Goal: Transaction & Acquisition: Purchase product/service

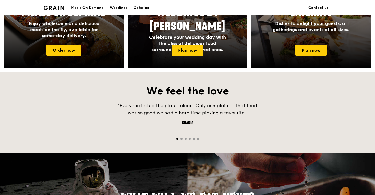
scroll to position [279, 0]
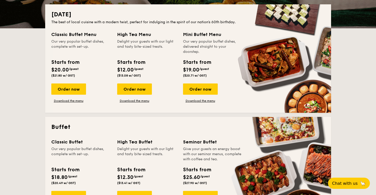
scroll to position [189, 0]
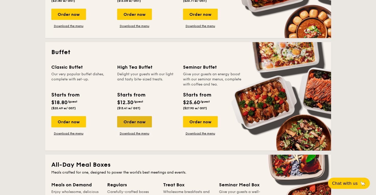
click at [142, 123] on div "Order now" at bounding box center [134, 121] width 35 height 11
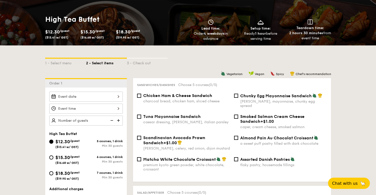
scroll to position [77, 0]
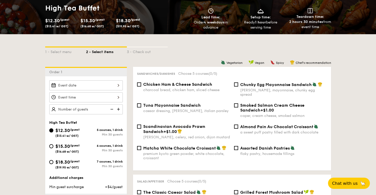
click at [107, 87] on div at bounding box center [86, 85] width 74 height 10
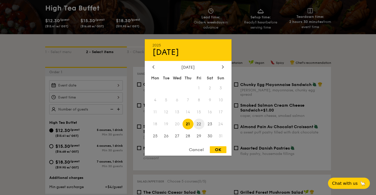
click at [198, 123] on span "22" at bounding box center [199, 123] width 11 height 11
click at [219, 149] on div "OK" at bounding box center [218, 149] width 17 height 7
type input "Aug 22, 2025"
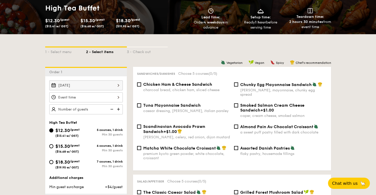
click at [86, 102] on div "Aug 22, 2025" at bounding box center [86, 97] width 74 height 34
click at [111, 99] on div at bounding box center [86, 97] width 74 height 10
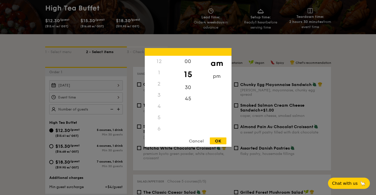
scroll to position [56, 0]
click at [188, 99] on div "45" at bounding box center [188, 100] width 29 height 15
click at [220, 141] on div "OK" at bounding box center [218, 141] width 17 height 7
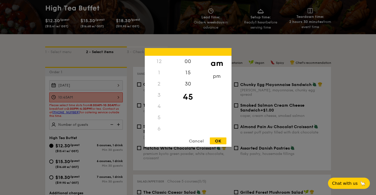
click at [115, 99] on div "10:45AM 12 1 2 3 4 5 6 7 8 9 10 11 00 15 30 45 am pm Cancel OK" at bounding box center [86, 97] width 74 height 10
click at [187, 87] on div "30" at bounding box center [188, 85] width 29 height 15
click at [222, 139] on div "OK" at bounding box center [218, 141] width 17 height 7
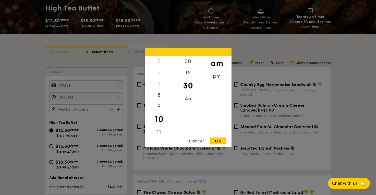
type input "10:30AM"
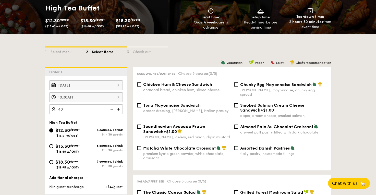
type input "40 guests"
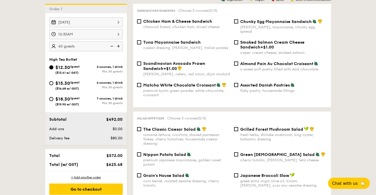
scroll to position [165, 0]
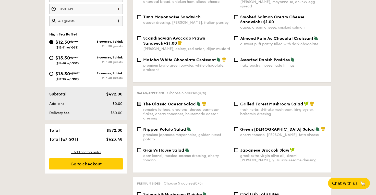
click at [140, 102] on input "The Classic Caesar Salad romaine lettuce, croutons, shaved parmesan flakes, che…" at bounding box center [139, 104] width 4 height 4
checkbox input "true"
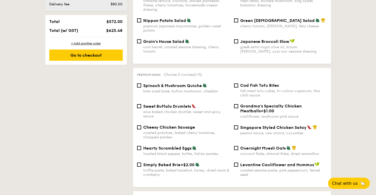
scroll to position [282, 0]
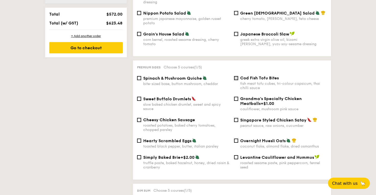
click at [236, 76] on input "Cod Fish Tofu Bites fish meat tofu cubes, tri-colour capsicum, thai chilli sauce" at bounding box center [236, 78] width 4 height 4
checkbox input "true"
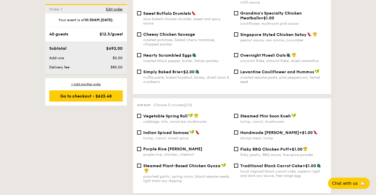
scroll to position [376, 0]
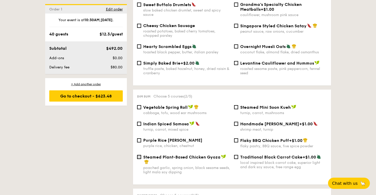
click at [140, 155] on input "Steamed Plant-Based Chicken Gyoza poached garlic, spring onion, black sesame se…" at bounding box center [139, 157] width 4 height 4
checkbox input "true"
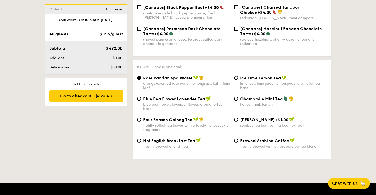
scroll to position [775, 0]
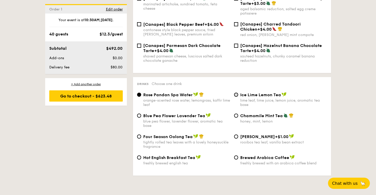
click at [236, 93] on input "Ice Lime Lemon Tea lime leaf, lime juice, lemon juice, aromatic tea base" at bounding box center [236, 95] width 4 height 4
radio input "true"
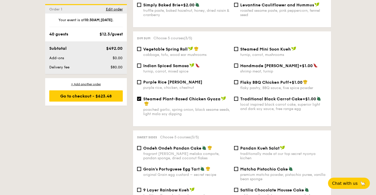
scroll to position [433, 0]
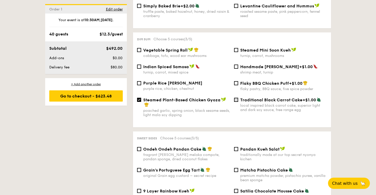
click at [235, 98] on input "Traditional Black Carrot Cake +$1.00 local inspired black carrot cake, superior…" at bounding box center [236, 100] width 4 height 4
checkbox input "true"
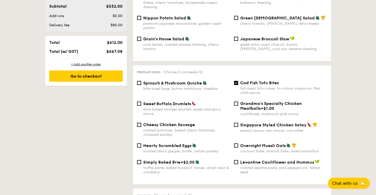
scroll to position [323, 0]
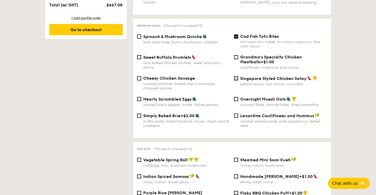
click at [238, 76] on input "Singapore Styled Chicken Satay peanut sauce, raw onions, cucumber" at bounding box center [236, 78] width 4 height 4
checkbox input "true"
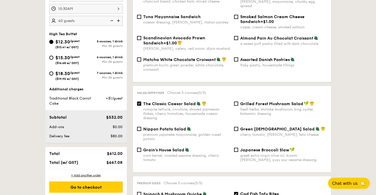
scroll to position [167, 0]
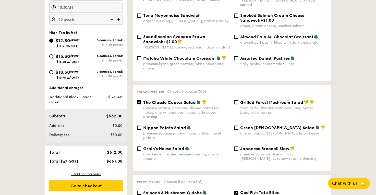
click at [141, 146] on div "Grain's House Salad corn kernel, roasted sesame dressing, cherry tomato" at bounding box center [183, 153] width 97 height 15
click at [139, 147] on input "Grain's House Salad corn kernel, roasted sesame dressing, cherry tomato" at bounding box center [139, 149] width 4 height 4
checkbox input "true"
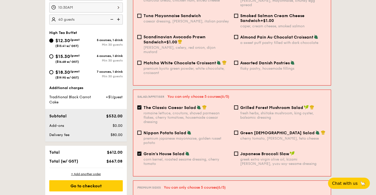
click at [139, 105] on input "The Classic Caesar Salad romaine lettuce, croutons, shaved parmesan flakes, che…" at bounding box center [139, 107] width 4 height 4
checkbox input "false"
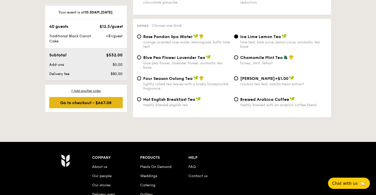
scroll to position [8, 0]
click at [106, 103] on div "Go to checkout - $667.08" at bounding box center [86, 102] width 74 height 11
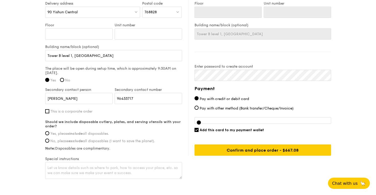
scroll to position [347, 0]
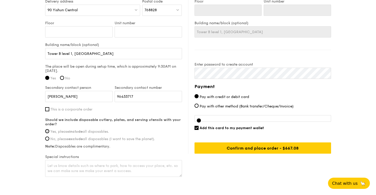
click at [49, 131] on input "Yes, please include all disposables." at bounding box center [47, 131] width 4 height 4
radio input "true"
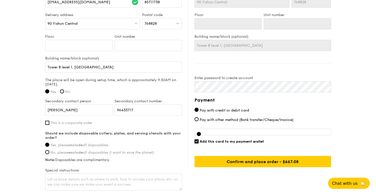
scroll to position [332, 0]
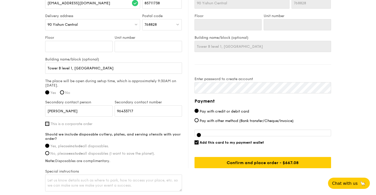
click at [49, 123] on input "This is a corporate order" at bounding box center [47, 124] width 4 height 4
checkbox input "true"
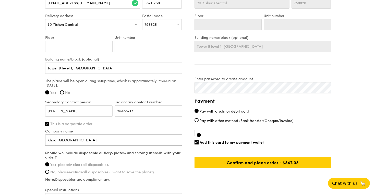
type input "Khoo Teck Puat Hospital"
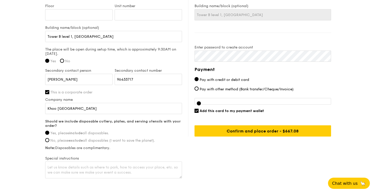
scroll to position [363, 0]
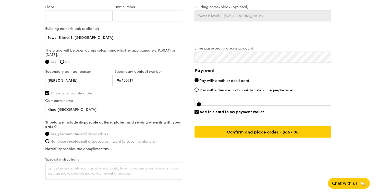
click at [59, 167] on textarea at bounding box center [113, 171] width 137 height 17
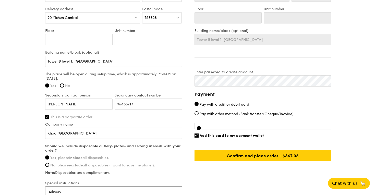
scroll to position [370, 0]
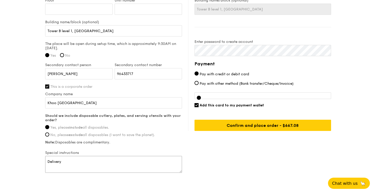
drag, startPoint x: 74, startPoint y: 160, endPoint x: 15, endPoint y: 160, distance: 59.0
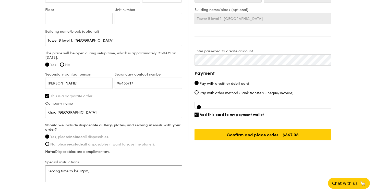
scroll to position [364, 0]
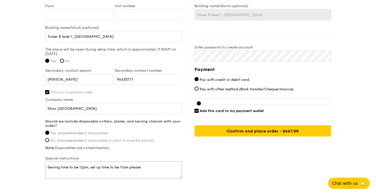
click at [51, 166] on textarea "Serving time to be 12pm, set up time to be 11am please" at bounding box center [113, 170] width 137 height 17
click at [91, 174] on textarea "Change serving time to be 12pm, set up time to be 11am please" at bounding box center [113, 170] width 137 height 17
click at [93, 168] on textarea "Change serving time to be 12pm, set up time to be 11am please" at bounding box center [113, 170] width 137 height 17
click at [131, 169] on textarea "Change serving time to 12pm, set up time to be 11am please" at bounding box center [113, 170] width 137 height 17
click at [159, 167] on textarea "Change serving time to 12pm, set up time to 11am please" at bounding box center [113, 170] width 137 height 17
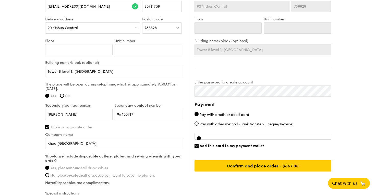
scroll to position [330, 0]
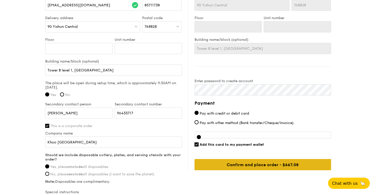
type textarea "Change serving time to 12pm, set up time to 11am please. Thank you"
click at [242, 161] on input "Confirm and place order - $667.08" at bounding box center [263, 164] width 137 height 11
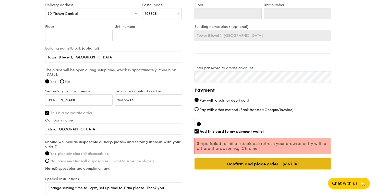
scroll to position [344, 0]
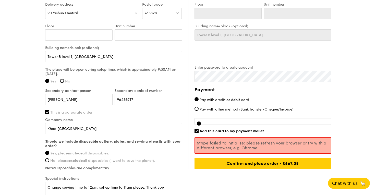
click at [197, 131] on input "Add this card to my payment wallet" at bounding box center [197, 131] width 4 height 4
checkbox input "false"
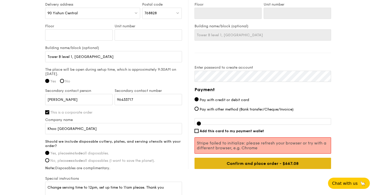
click at [242, 167] on input "Confirm and place order - $667.08" at bounding box center [263, 163] width 137 height 11
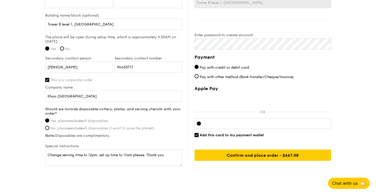
scroll to position [369, 0]
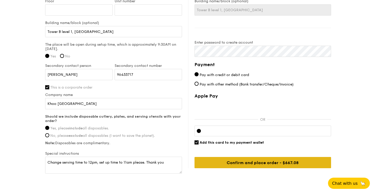
click at [265, 165] on input "Confirm and place order - $667.08" at bounding box center [263, 162] width 137 height 11
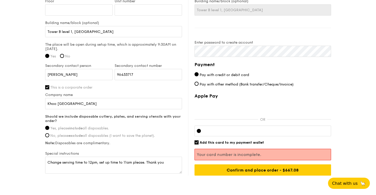
click at [221, 141] on span "Add this card to my payment wallet" at bounding box center [232, 142] width 64 height 4
click at [199, 141] on input "Add this card to my payment wallet" at bounding box center [197, 142] width 4 height 4
checkbox input "false"
click at [309, 127] on div at bounding box center [263, 131] width 137 height 11
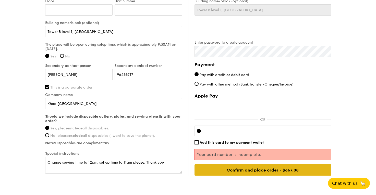
click at [316, 169] on input "Confirm and place order - $667.08" at bounding box center [263, 169] width 137 height 11
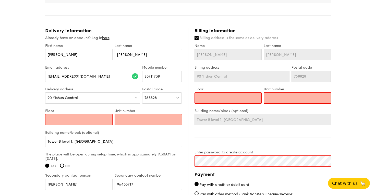
scroll to position [272, 0]
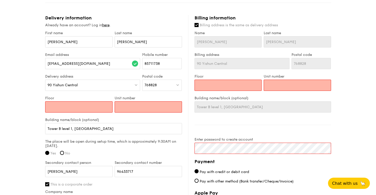
type input "L"
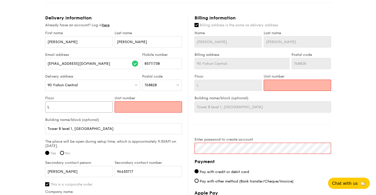
type input "Le"
type input "Lev"
type input "Leve"
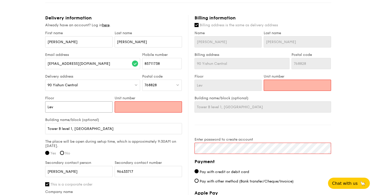
type input "Leve"
type input "Level"
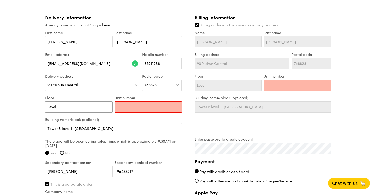
type input "Level 1"
type input "n"
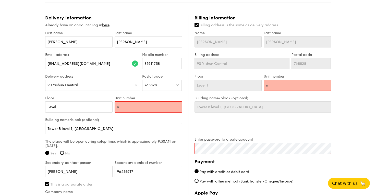
type input "ni"
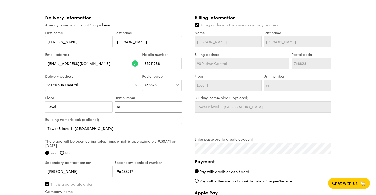
type input "nil"
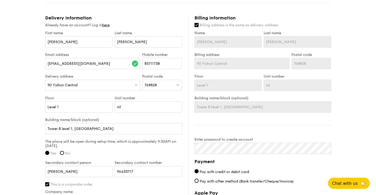
click at [228, 145] on div "High Tea Buffet $12.30 /guest ($13.41 w/ GST) 40 guests Serving time: Aug 22, 2…" at bounding box center [188, 30] width 286 height 523
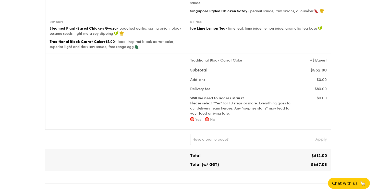
scroll to position [89, 0]
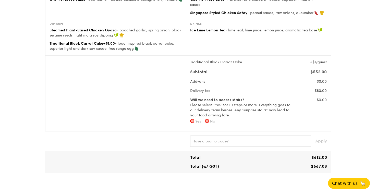
click at [209, 123] on label "No" at bounding box center [210, 121] width 10 height 5
click at [209, 123] on input "No" at bounding box center [207, 121] width 4 height 4
radio input "true"
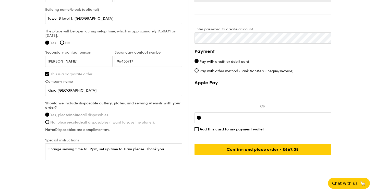
scroll to position [382, 0]
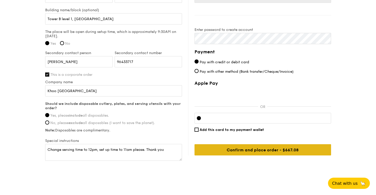
click at [219, 148] on input "Confirm and place order - $667.08" at bounding box center [263, 149] width 137 height 11
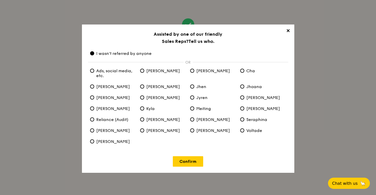
click at [290, 28] on div "✕ Assisted by one of our friendly Sales Reps? Tell us who. I wasn't referred by…" at bounding box center [188, 99] width 212 height 148
click at [290, 29] on span "✕" at bounding box center [288, 31] width 7 height 7
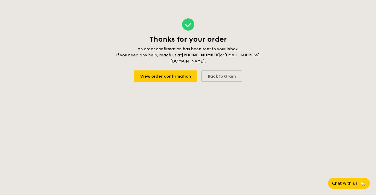
click at [174, 82] on div "Thanks for your order An order confirmation has been sent to your inbox. If you…" at bounding box center [188, 50] width 145 height 100
click at [175, 79] on link "View order confirmation" at bounding box center [166, 75] width 64 height 11
click at [233, 79] on div "Back to Grain" at bounding box center [221, 75] width 41 height 11
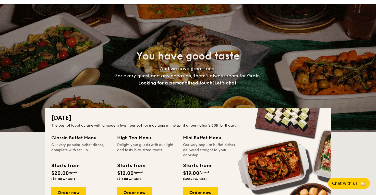
scroll to position [11, 0]
